Goal: Task Accomplishment & Management: Manage account settings

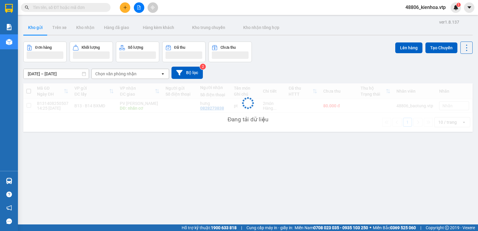
click at [423, 10] on span "48806_kienhoa.vtp" at bounding box center [426, 7] width 50 height 7
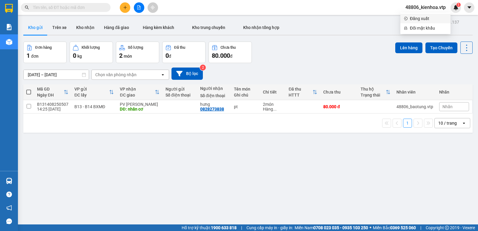
click at [423, 20] on span "Đăng xuất" at bounding box center [428, 18] width 37 height 7
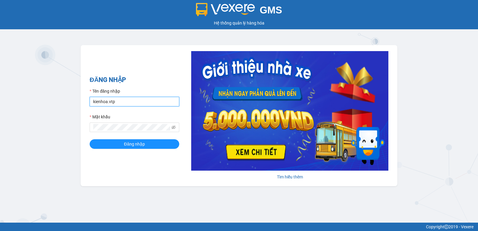
click at [133, 104] on input "kienhoa.vtp" at bounding box center [135, 102] width 90 height 10
type input "thanhtuan.vtp"
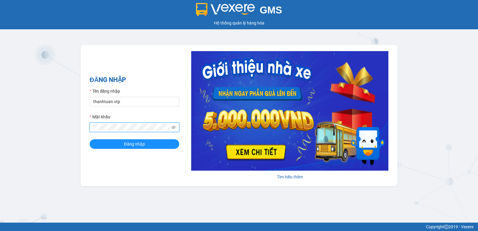
click at [42, 133] on div "GMS Hệ thống quản lý hàng hóa ĐĂNG NHẬP Tên đăng nhập [GEOGRAPHIC_DATA]vtp Mật …" at bounding box center [239, 111] width 478 height 223
click at [90, 139] on button "Đăng nhập" at bounding box center [135, 144] width 90 height 10
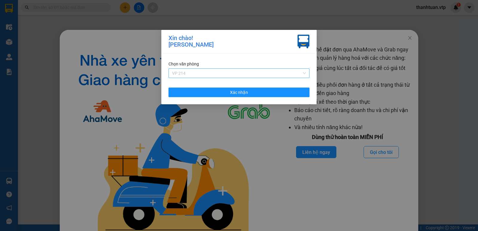
click at [238, 74] on span "VP 214" at bounding box center [239, 73] width 134 height 9
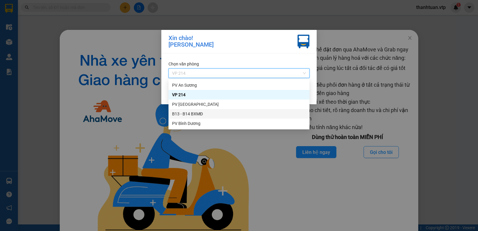
click at [183, 114] on div "B13 - B14 BXMĐ" at bounding box center [239, 114] width 134 height 7
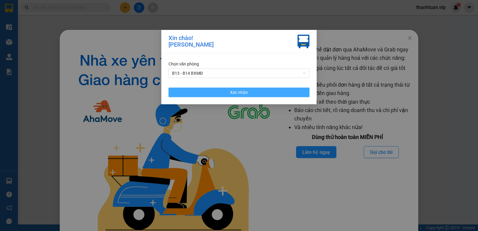
click at [233, 92] on span "Xác nhận" at bounding box center [239, 92] width 18 height 7
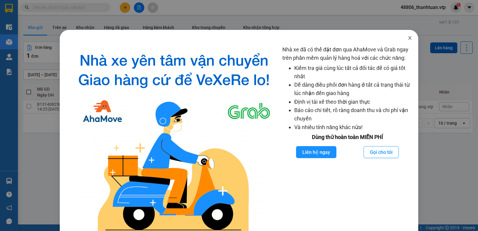
click at [408, 39] on icon "close" at bounding box center [409, 38] width 3 height 4
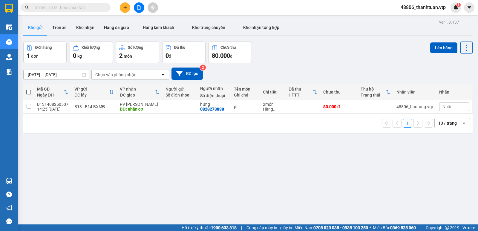
drag, startPoint x: 140, startPoint y: 176, endPoint x: 402, endPoint y: 4, distance: 313.2
click at [167, 170] on div "ver 1.8.137 Kho gửi Trên xe Kho nhận Hàng đã giao Hàng kèm khách Kho trung chuy…" at bounding box center [248, 133] width 454 height 231
